Goal: Task Accomplishment & Management: Use online tool/utility

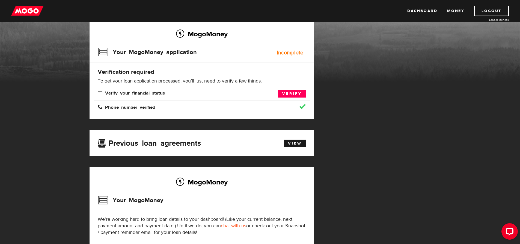
scroll to position [27, 0]
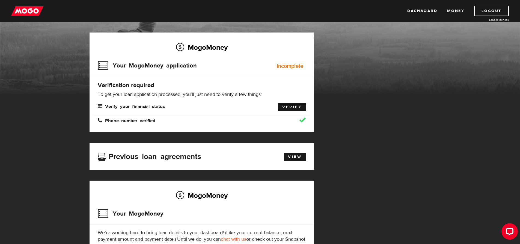
click at [299, 105] on link "Verify" at bounding box center [292, 107] width 28 height 8
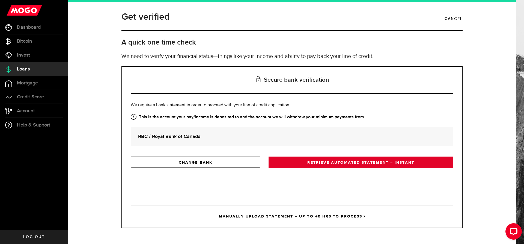
click at [315, 166] on link "RETRIEVE AUTOMATED STATEMENT – INSTANT" at bounding box center [361, 161] width 185 height 11
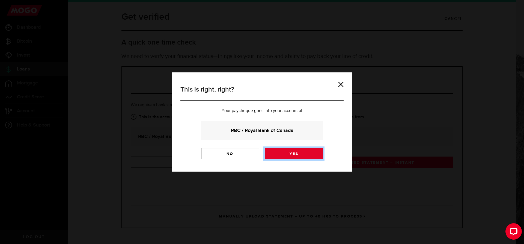
click at [299, 152] on link "Yes" at bounding box center [294, 153] width 58 height 11
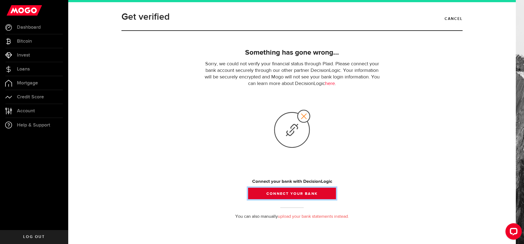
click at [289, 192] on button "Connect your bank" at bounding box center [292, 193] width 88 height 11
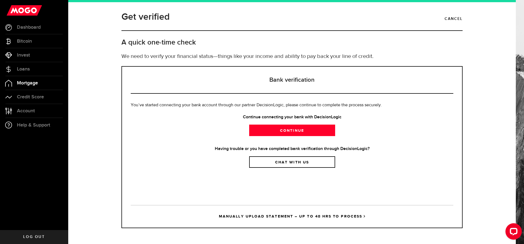
click at [18, 82] on span "Mortgage" at bounding box center [27, 83] width 21 height 5
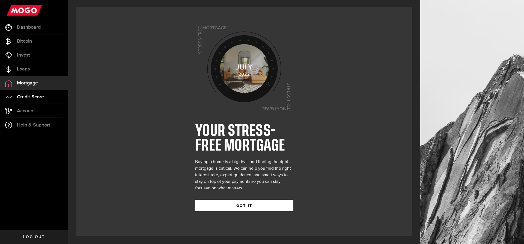
click at [25, 96] on span "Credit Score" at bounding box center [30, 96] width 27 height 5
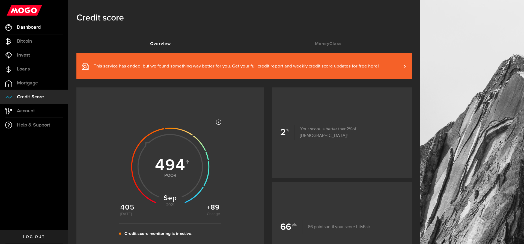
click at [31, 28] on span "Dashboard" at bounding box center [29, 27] width 24 height 5
